Goal: Task Accomplishment & Management: Manage account settings

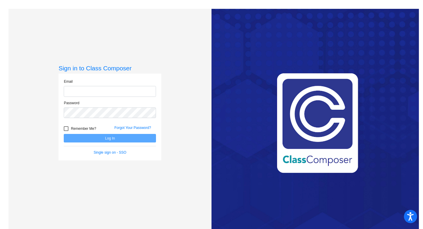
type input "[EMAIL_ADDRESS][DOMAIN_NAME]"
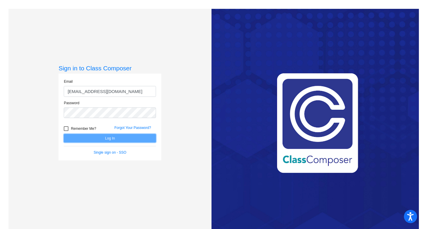
click at [128, 135] on button "Log In" at bounding box center [110, 138] width 92 height 9
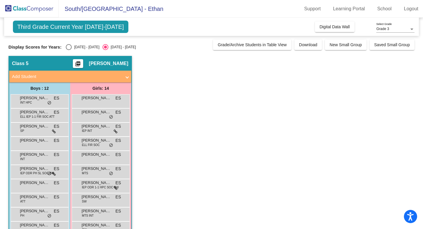
click at [74, 49] on div "[DATE] - [DATE]" at bounding box center [86, 46] width 28 height 5
click at [69, 50] on input "[DATE] - [DATE]" at bounding box center [69, 50] width 0 height 0
radio input "true"
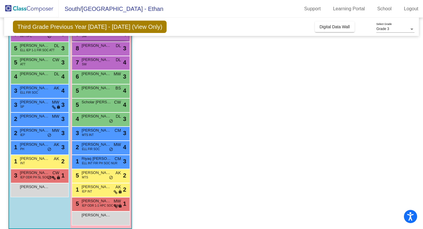
scroll to position [66, 0]
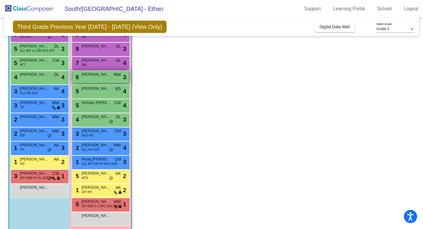
click at [99, 76] on span "[PERSON_NAME]" at bounding box center [96, 74] width 29 height 6
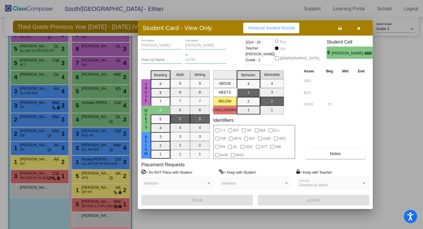
click at [360, 27] on icon "button" at bounding box center [359, 28] width 3 height 4
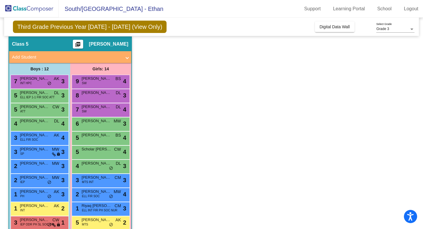
scroll to position [19, 0]
